Goal: Navigation & Orientation: Understand site structure

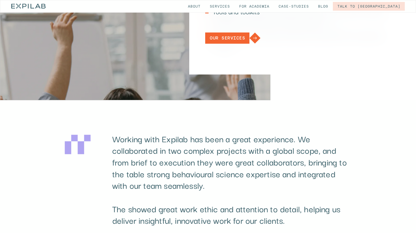
scroll to position [2312, 0]
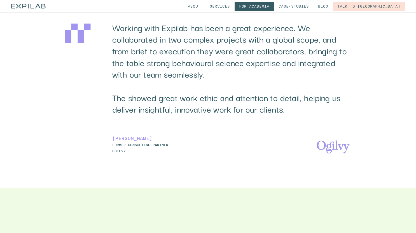
click at [274, 5] on link "for Academia" at bounding box center [254, 6] width 39 height 9
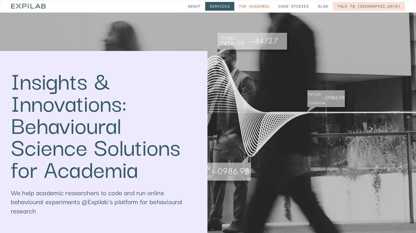
click at [235, 5] on link "Services" at bounding box center [219, 6] width 29 height 9
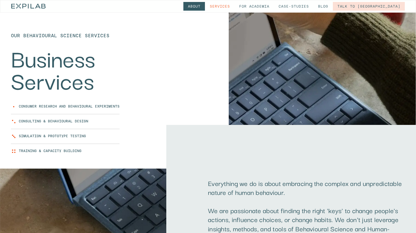
click at [205, 4] on link "About" at bounding box center [195, 6] width 22 height 9
